Goal: Task Accomplishment & Management: Manage account settings

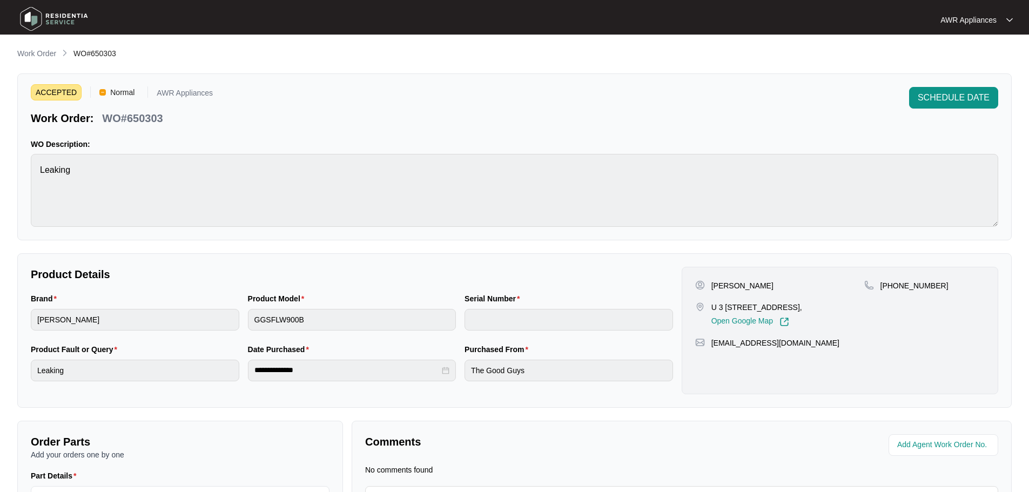
click at [31, 21] on img at bounding box center [54, 19] width 76 height 32
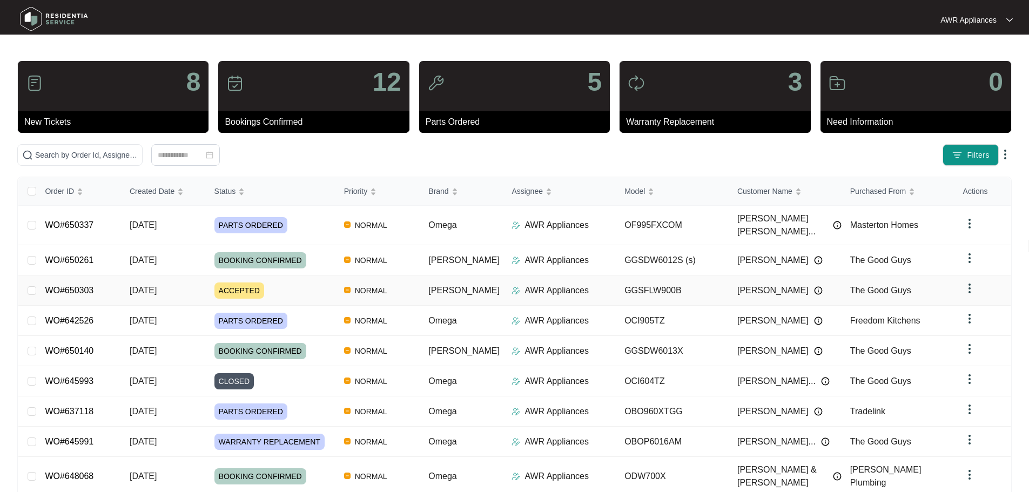
click at [153, 286] on span "[DATE]" at bounding box center [143, 290] width 27 height 9
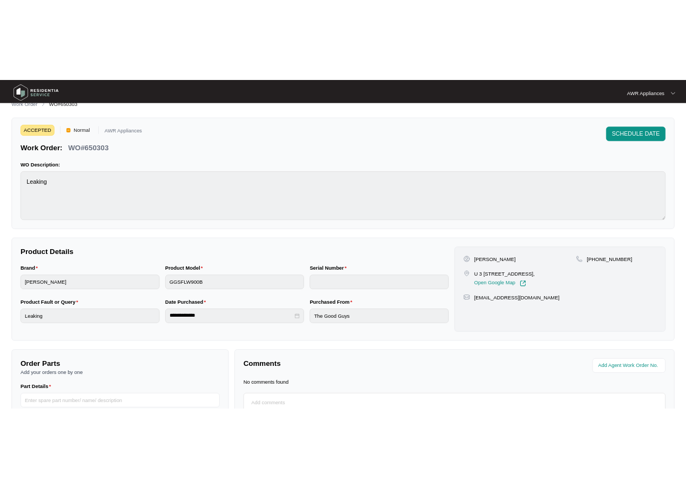
scroll to position [123, 0]
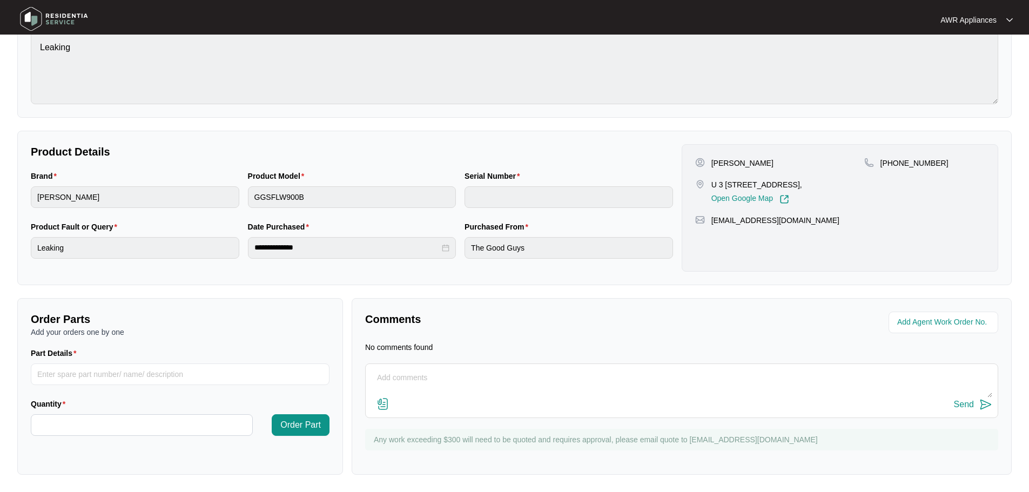
click at [408, 373] on textarea at bounding box center [681, 383] width 621 height 28
click at [493, 380] on textarea "LM for customer to book in" at bounding box center [681, 383] width 621 height 28
type textarea "LM for customer to book in 16/10"
click at [964, 406] on div "Send" at bounding box center [964, 405] width 20 height 10
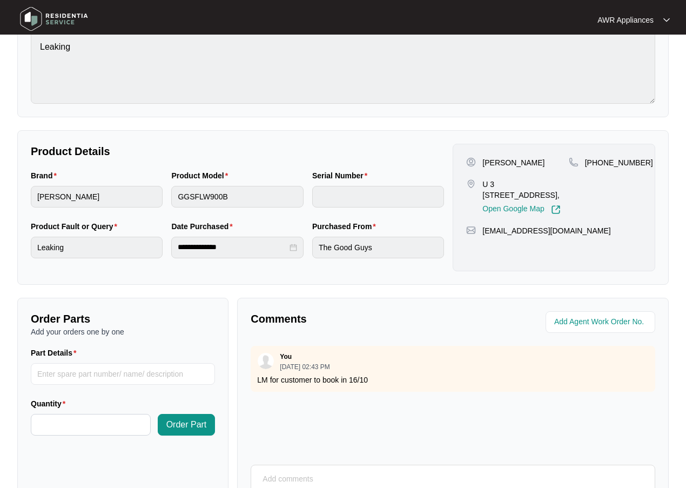
click at [31, 16] on img at bounding box center [54, 19] width 76 height 32
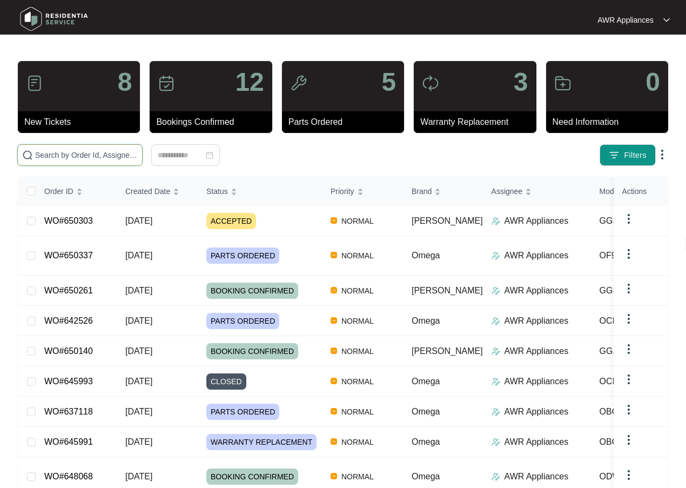
click at [62, 154] on input "text" at bounding box center [86, 155] width 103 height 12
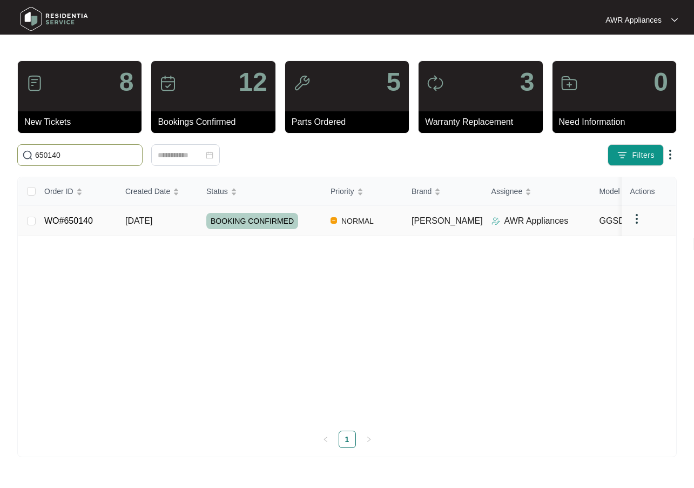
type input "650140"
click at [150, 227] on td "[DATE]" at bounding box center [157, 221] width 81 height 30
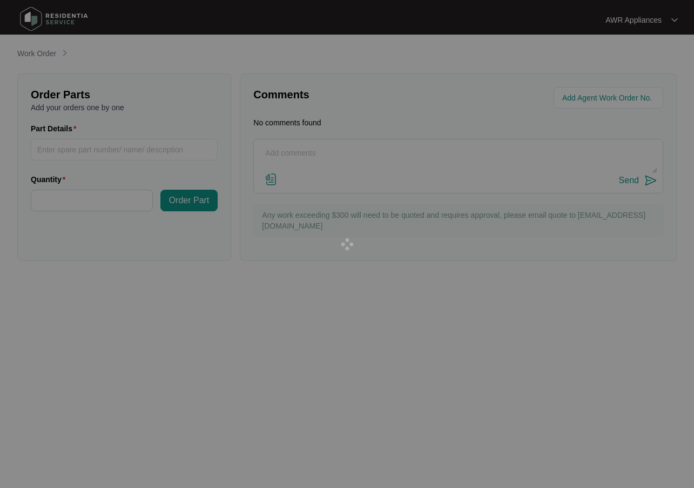
click at [150, 227] on div at bounding box center [347, 244] width 694 height 488
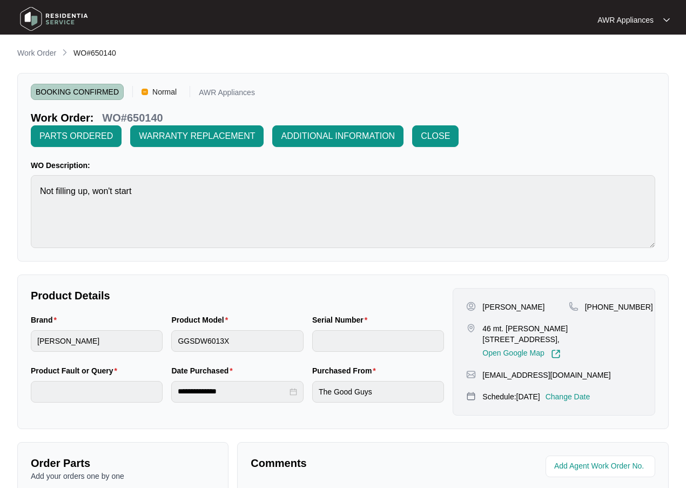
scroll to position [261, 0]
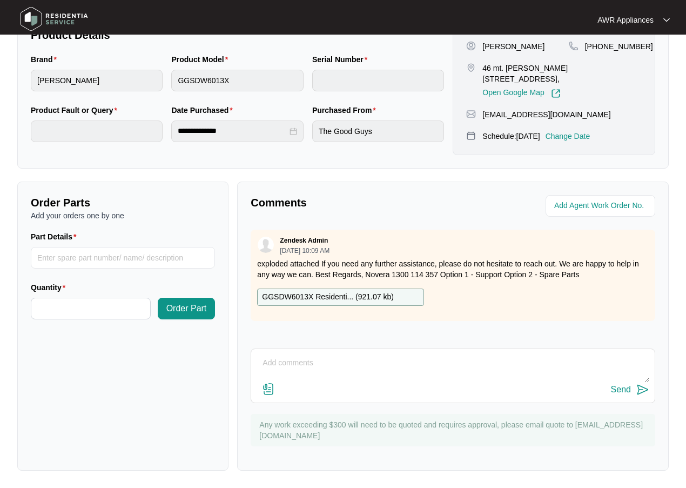
click at [290, 361] on textarea at bounding box center [453, 368] width 393 height 28
type textarea "Changed to OOW due to a kink in the hose, customer has been sent invoice."
click at [616, 387] on div "Send" at bounding box center [621, 389] width 20 height 10
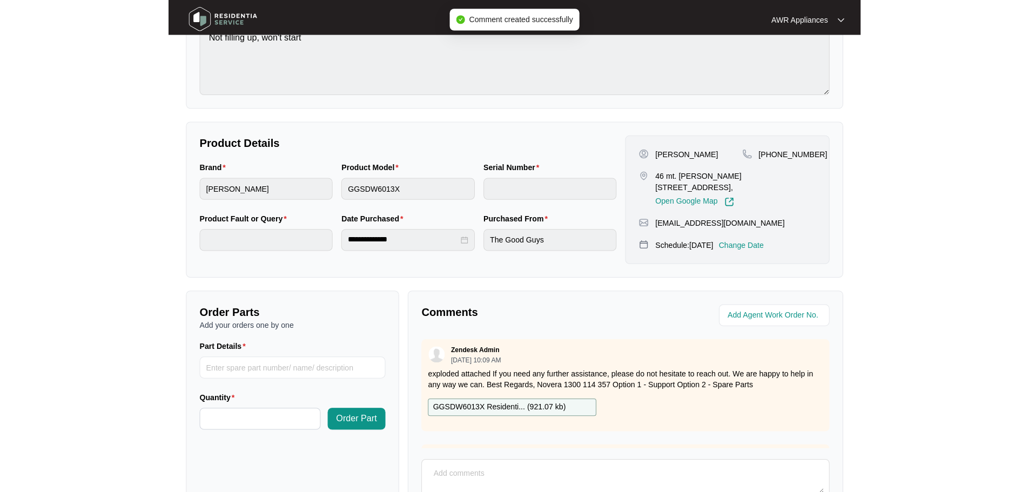
scroll to position [0, 0]
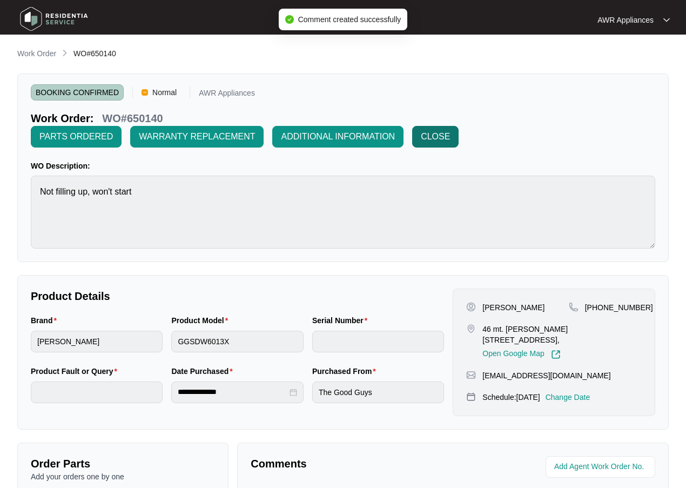
click at [424, 137] on span "CLOSE" at bounding box center [435, 136] width 29 height 13
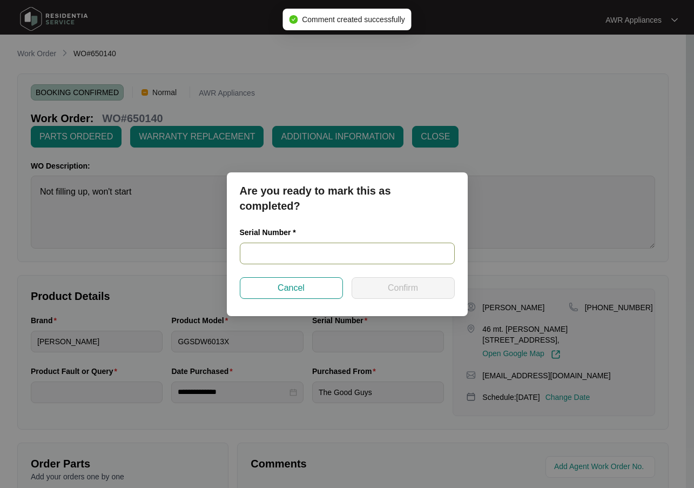
click at [269, 255] on input "text" at bounding box center [347, 253] width 215 height 22
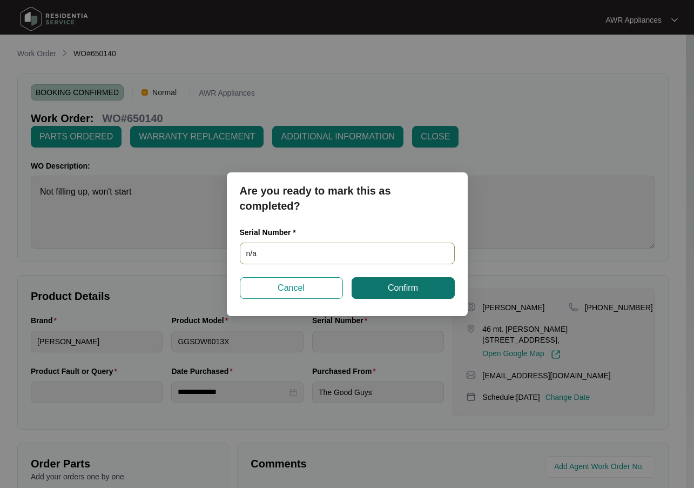
type input "n/a"
click at [382, 281] on button "Confirm" at bounding box center [403, 288] width 103 height 22
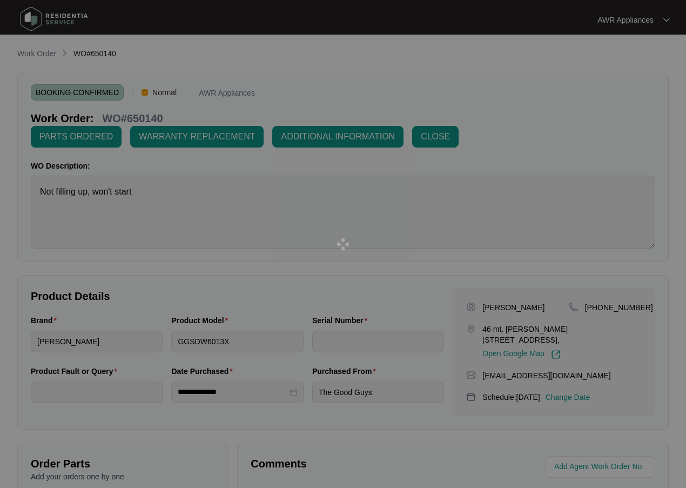
type input "n/a"
